Goal: Task Accomplishment & Management: Manage account settings

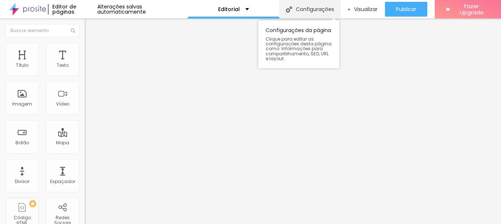
click at [307, 7] on div "Configurações" at bounding box center [310, 9] width 60 height 18
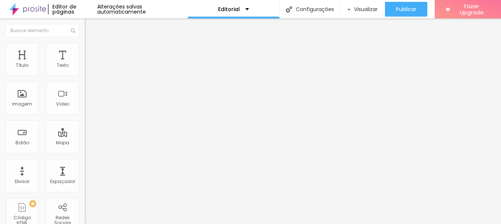
click at [91, 51] on span "Avançado" at bounding box center [103, 48] width 24 height 6
click at [91, 51] on span "Estilo" at bounding box center [96, 48] width 11 height 6
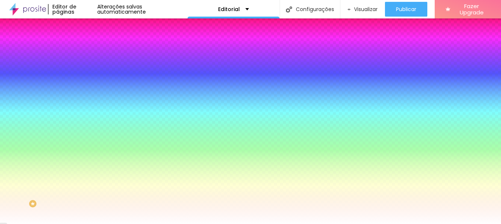
click at [85, 50] on li "Avançado" at bounding box center [127, 53] width 85 height 7
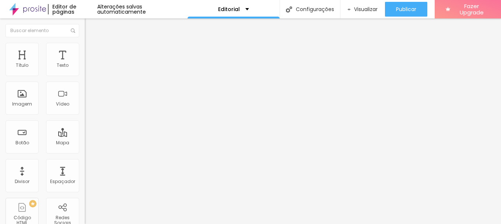
click at [85, 43] on li "Conteúdo" at bounding box center [127, 38] width 85 height 7
click at [90, 27] on img "button" at bounding box center [93, 27] width 6 height 6
click at [85, 50] on li "Avançado" at bounding box center [127, 53] width 85 height 7
click at [90, 25] on img "button" at bounding box center [93, 27] width 6 height 6
click at [85, 45] on img at bounding box center [88, 46] width 7 height 7
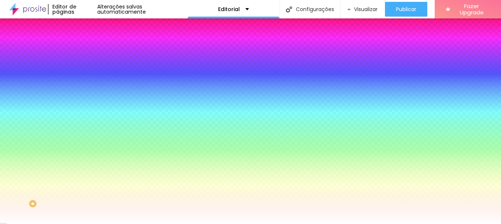
click at [85, 50] on img at bounding box center [88, 53] width 7 height 7
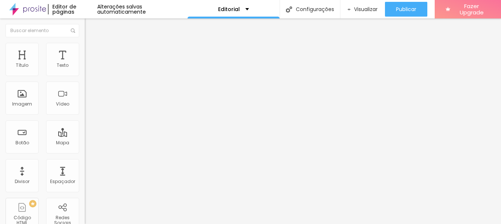
click at [90, 29] on img "button" at bounding box center [93, 27] width 6 height 6
click at [240, 11] on div "Editorial" at bounding box center [233, 9] width 31 height 5
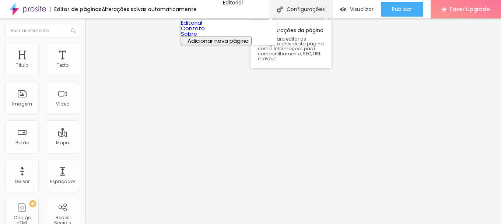
click at [326, 11] on div "Configurações" at bounding box center [300, 9] width 63 height 18
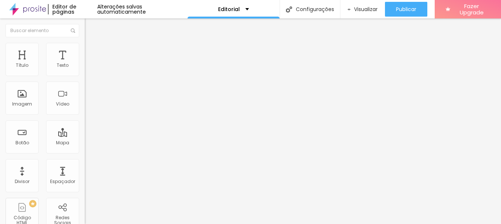
click at [90, 24] on img "button" at bounding box center [93, 27] width 6 height 6
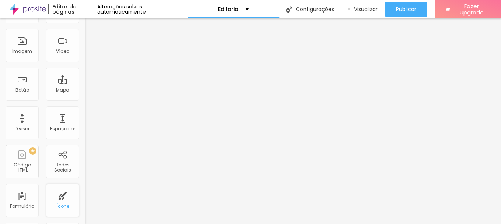
scroll to position [0, 0]
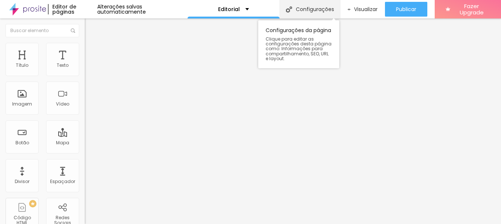
click at [307, 10] on div "Configurações" at bounding box center [310, 9] width 60 height 18
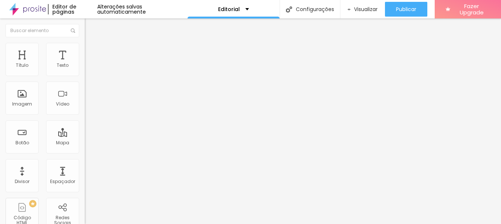
click at [85, 46] on li "Estilo" at bounding box center [127, 46] width 85 height 7
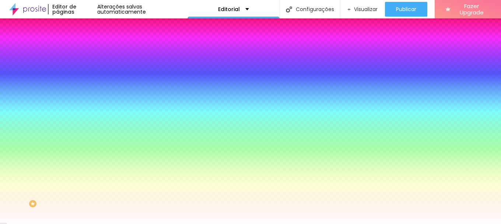
click at [85, 50] on img at bounding box center [88, 53] width 7 height 7
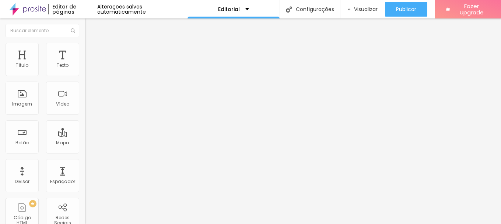
scroll to position [0, 0]
click at [90, 24] on div "Editar Coluna" at bounding box center [113, 27] width 46 height 6
click at [239, 11] on div "Editorial" at bounding box center [233, 9] width 31 height 5
click at [90, 29] on div "Editar Coluna" at bounding box center [113, 27] width 46 height 6
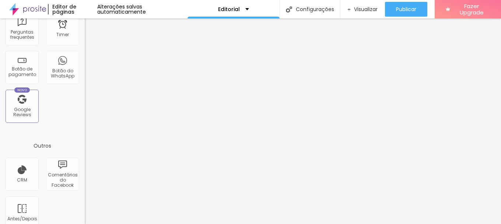
scroll to position [271, 0]
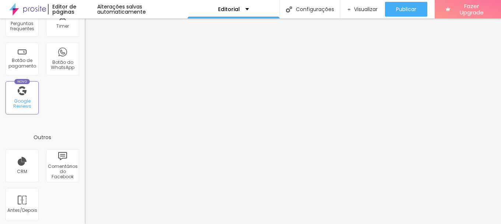
click at [28, 101] on div "Google Reviews" at bounding box center [21, 103] width 29 height 11
click at [26, 86] on div "Novo Google Reviews" at bounding box center [22, 97] width 33 height 33
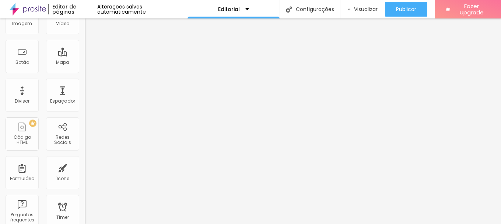
scroll to position [0, 0]
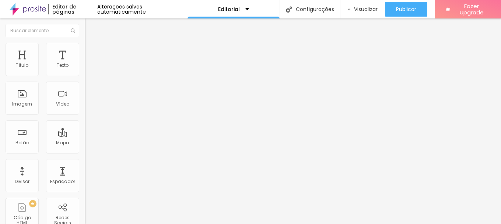
click at [90, 25] on img "button" at bounding box center [93, 27] width 6 height 6
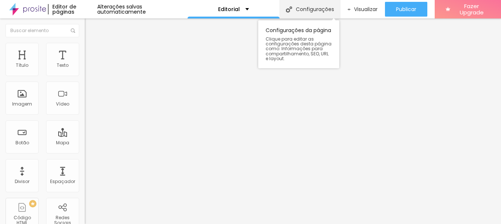
click at [304, 10] on div "Configurações" at bounding box center [310, 9] width 60 height 18
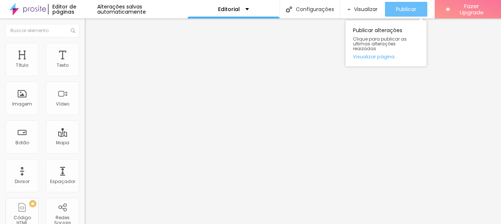
click at [401, 10] on span "Publicar" at bounding box center [406, 9] width 20 height 6
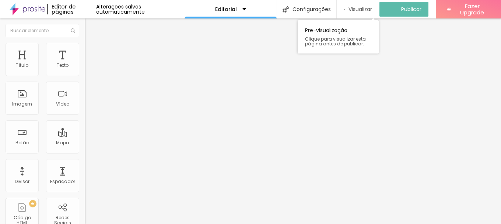
click at [367, 8] on span "Visualizar" at bounding box center [361, 9] width 24 height 6
